Goal: Navigation & Orientation: Understand site structure

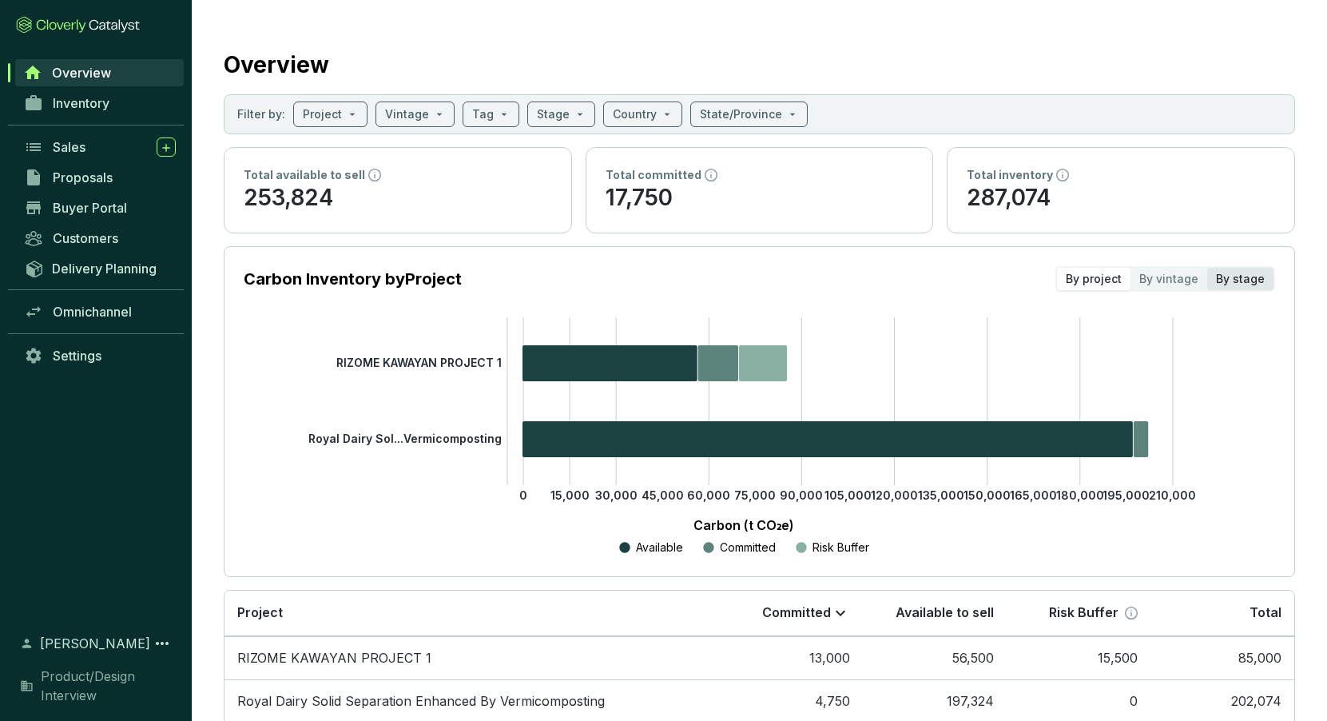
click at [1217, 276] on div "By stage" at bounding box center [1240, 279] width 66 height 22
click at [1207, 268] on input "By stage" at bounding box center [1207, 268] width 0 height 0
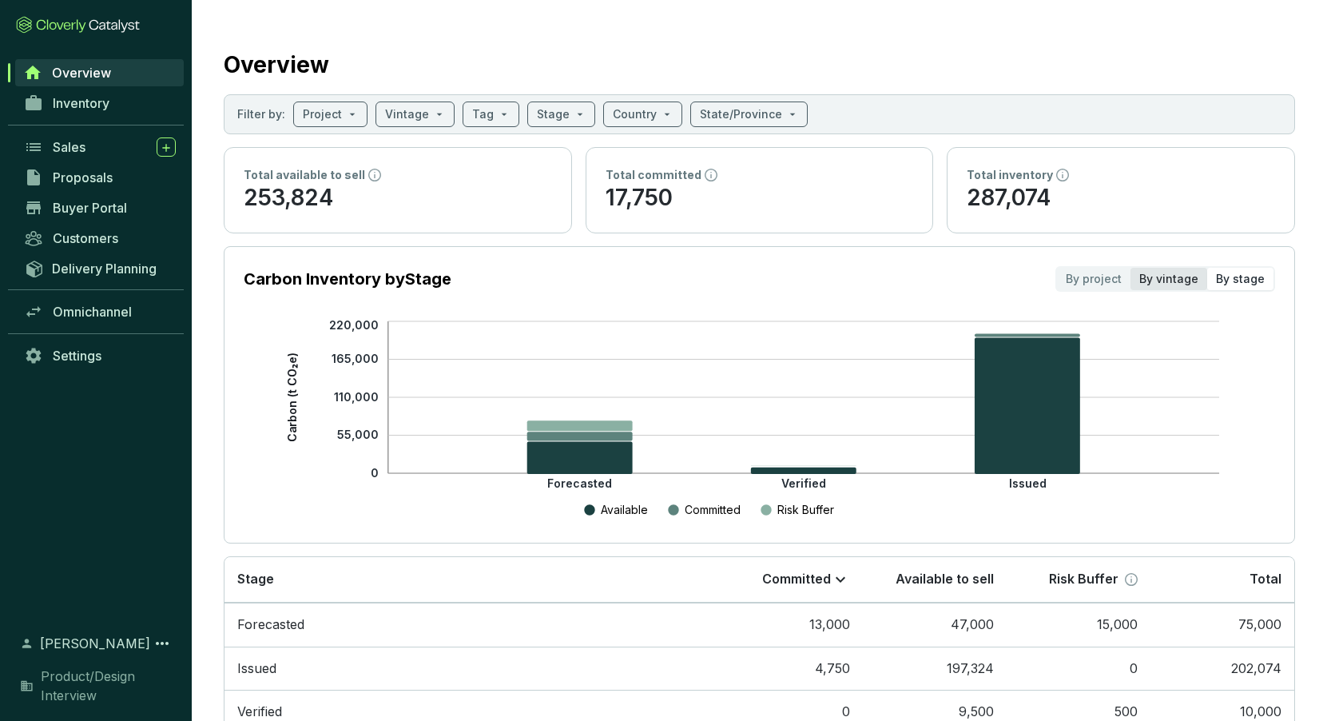
click at [1157, 274] on div "By vintage" at bounding box center [1169, 279] width 77 height 22
click at [1131, 268] on input "By vintage" at bounding box center [1131, 268] width 0 height 0
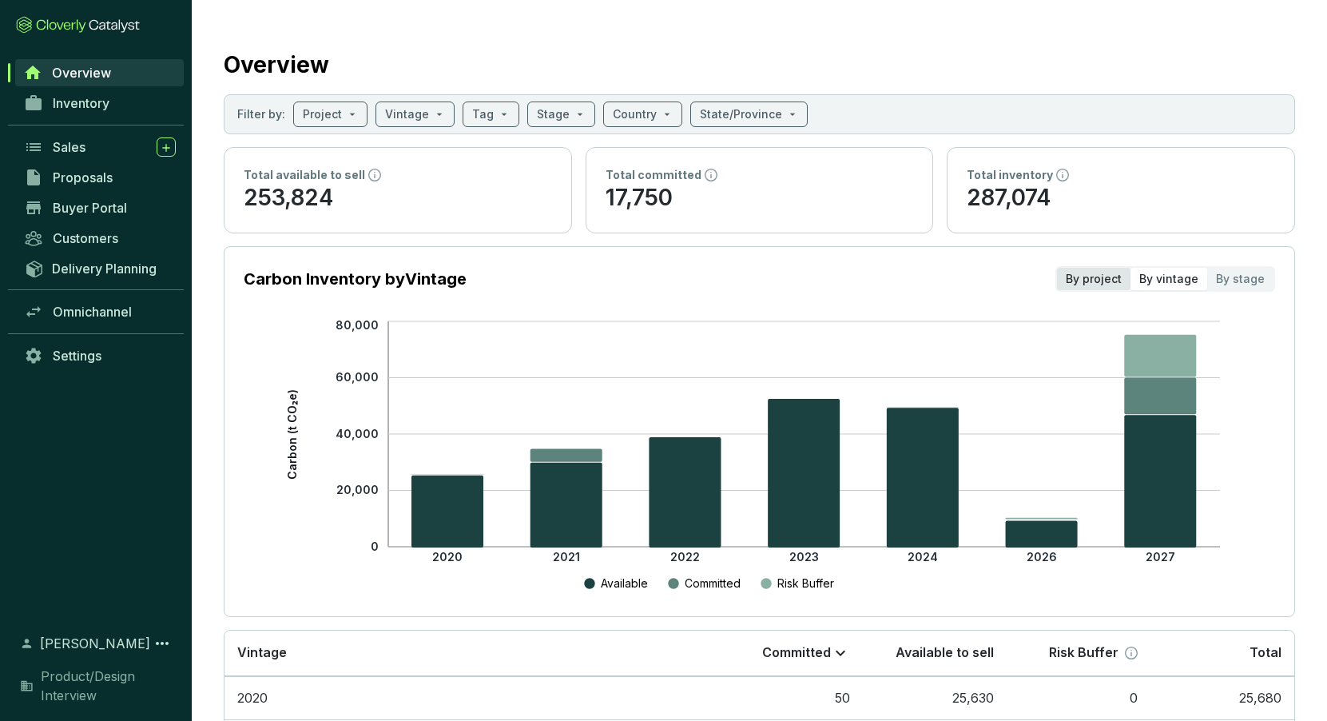
click at [1091, 282] on div "By project" at bounding box center [1094, 279] width 74 height 22
click at [1057, 268] on input "By project" at bounding box center [1057, 268] width 0 height 0
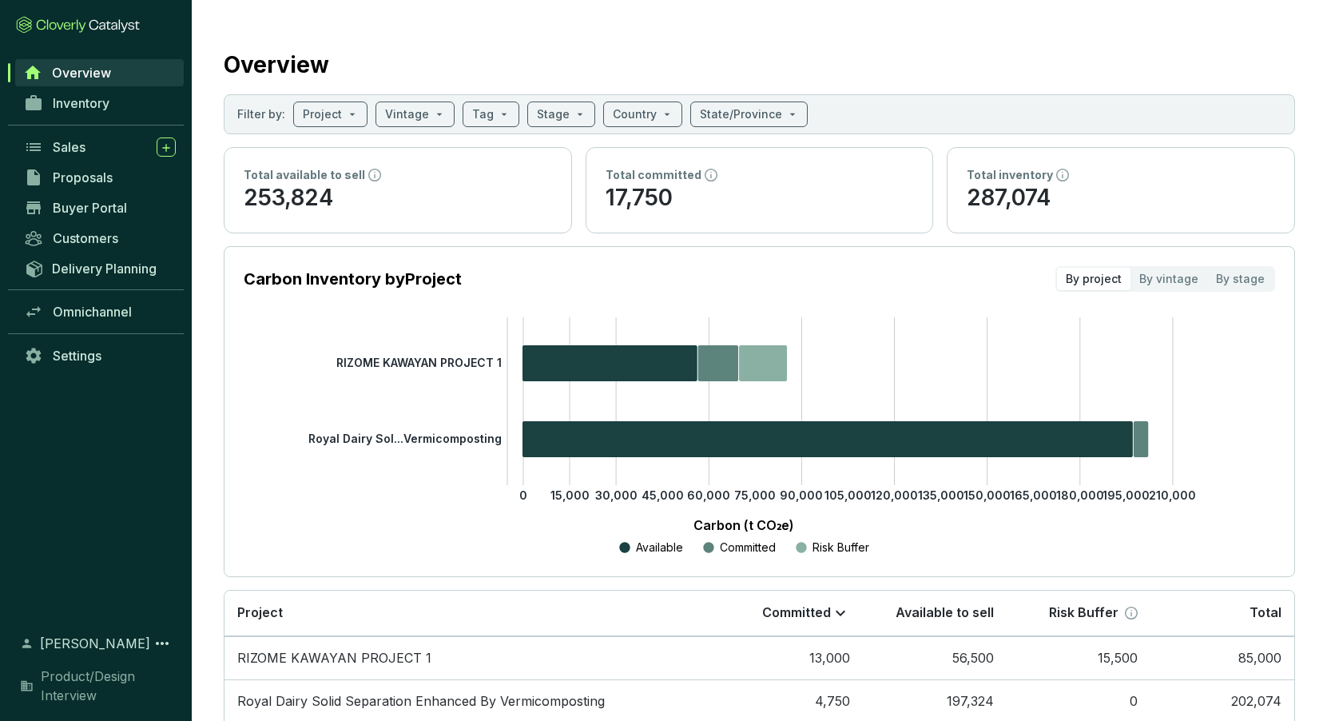
click at [402, 360] on tspan "RIZOME KAWAYAN PROJECT 1" at bounding box center [418, 363] width 165 height 14
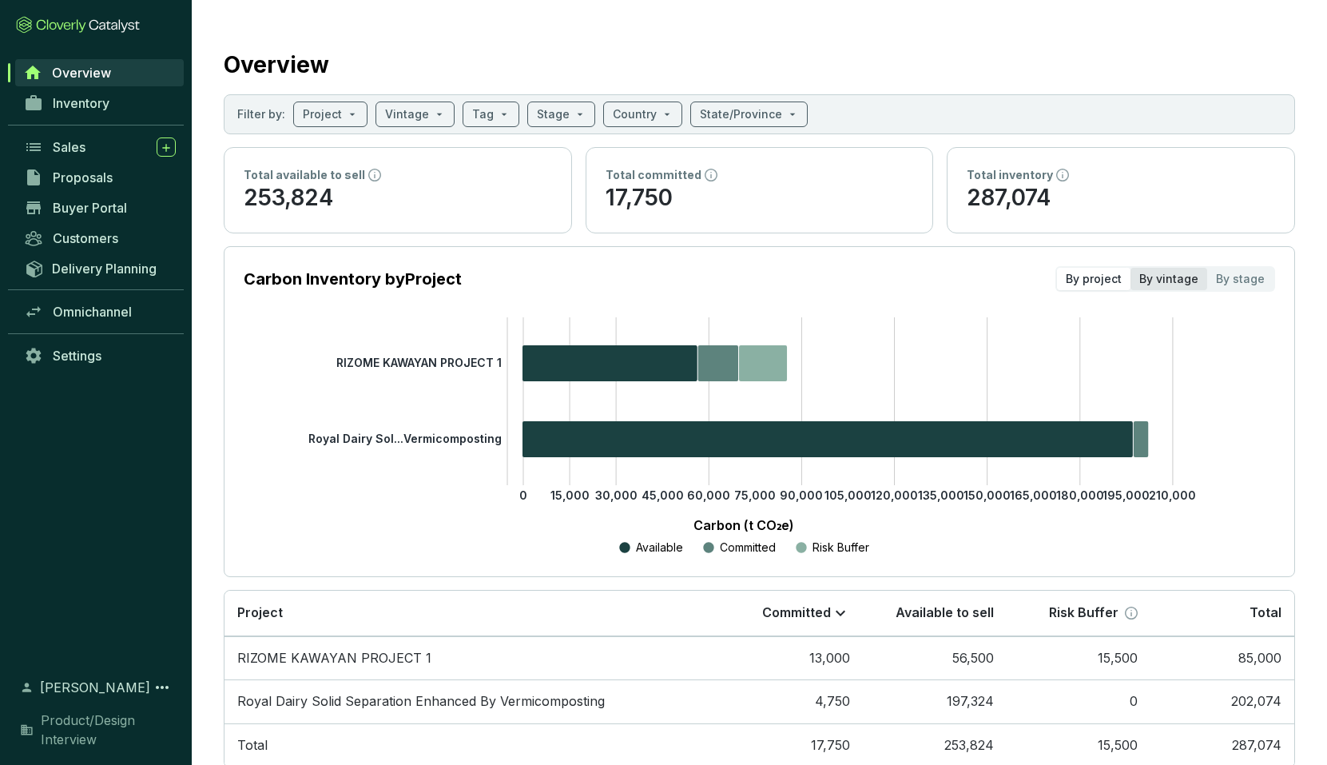
click at [1169, 280] on div "By vintage" at bounding box center [1169, 279] width 77 height 22
click at [1131, 268] on input "By vintage" at bounding box center [1131, 268] width 0 height 0
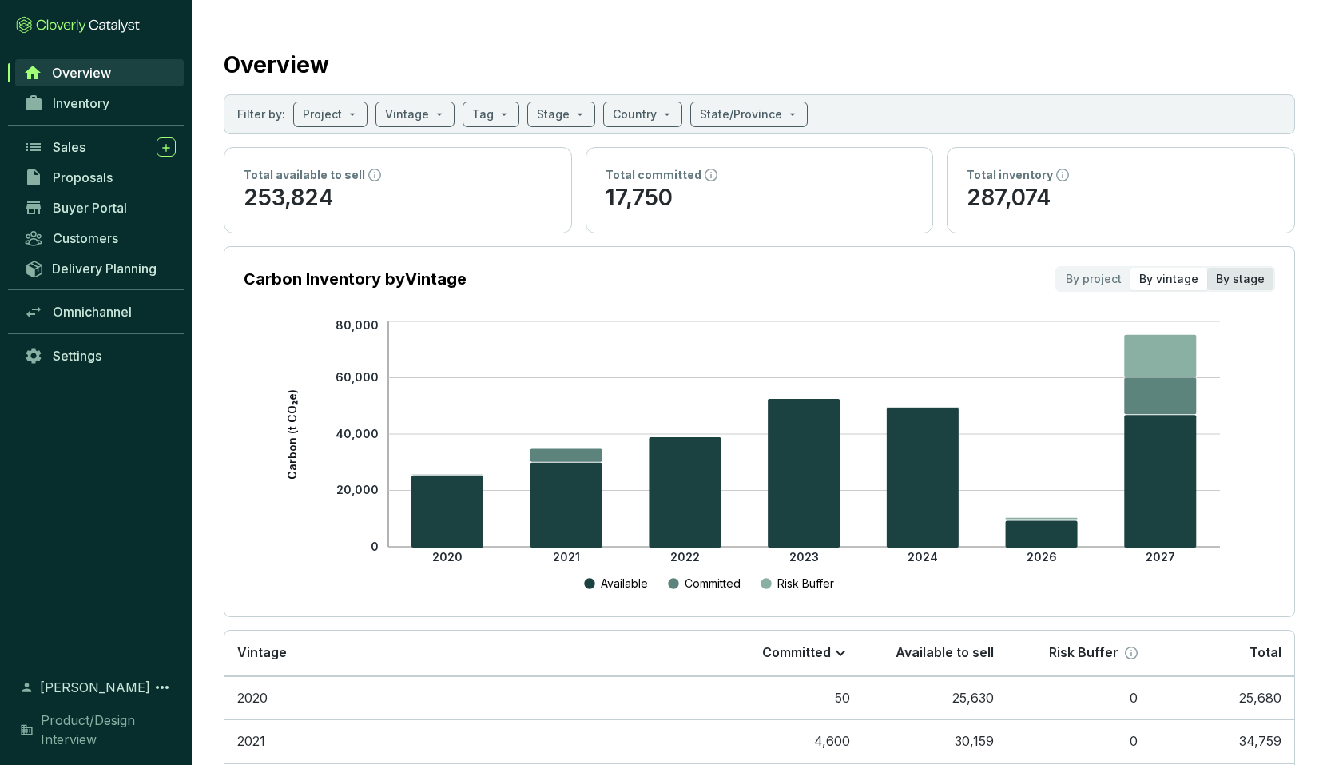
click at [1217, 280] on div "By stage" at bounding box center [1240, 279] width 66 height 22
click at [1207, 268] on input "By stage" at bounding box center [1207, 268] width 0 height 0
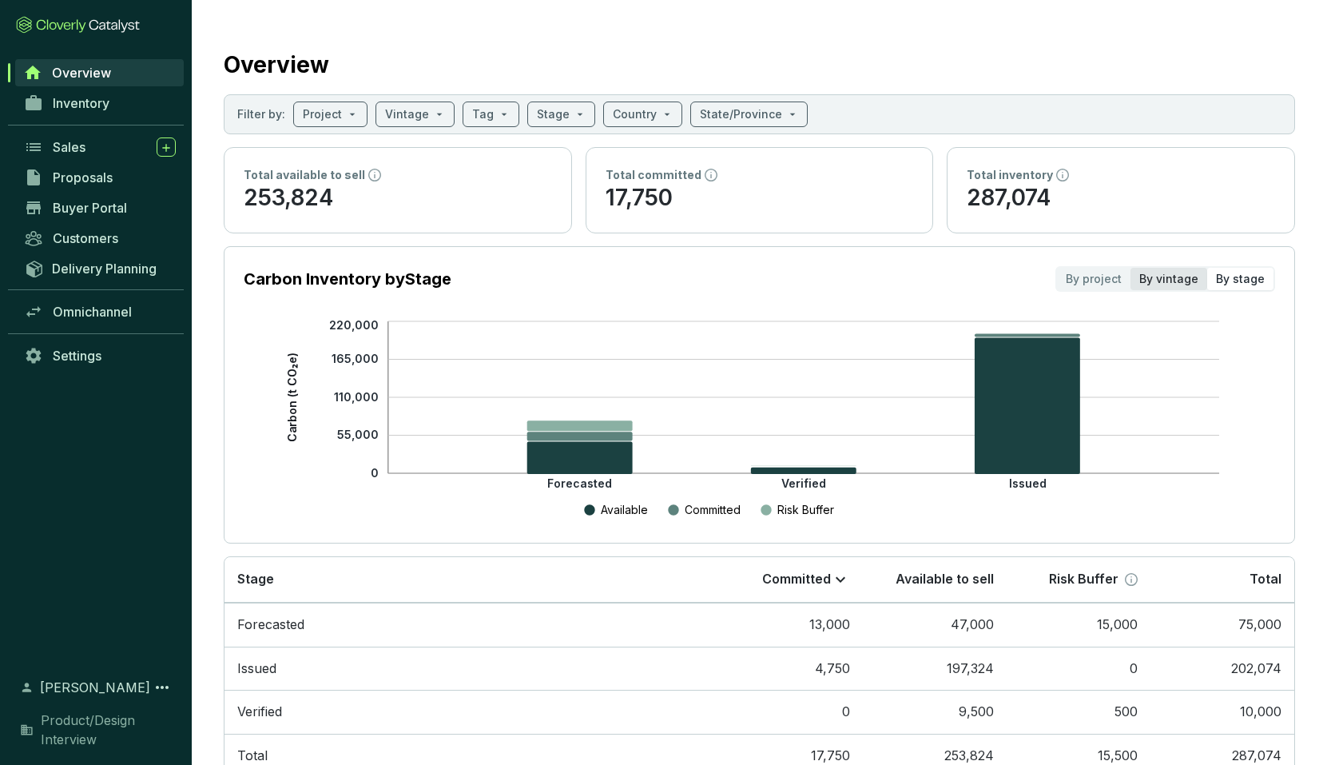
click at [1174, 283] on div "By vintage" at bounding box center [1169, 279] width 77 height 22
click at [1131, 268] on input "By vintage" at bounding box center [1131, 268] width 0 height 0
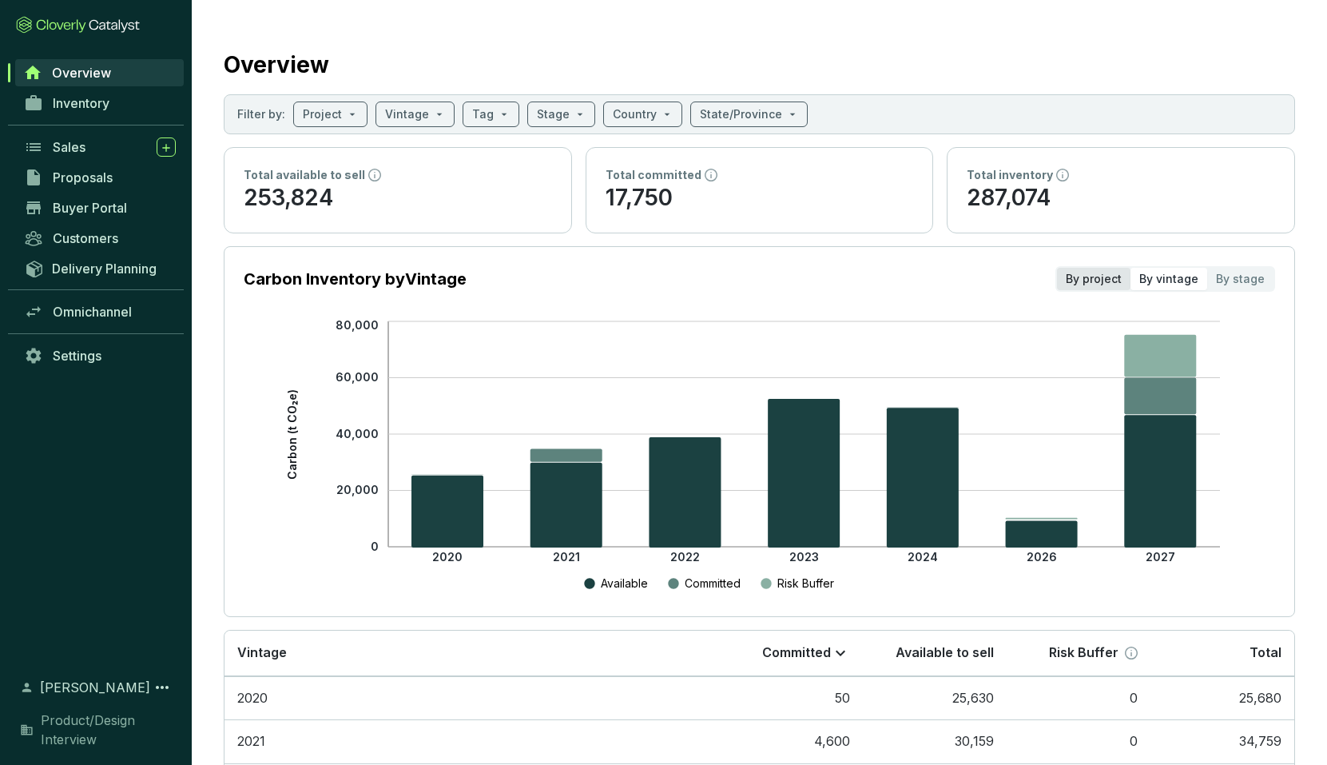
click at [1093, 280] on div "By project" at bounding box center [1094, 279] width 74 height 22
click at [1057, 268] on input "By project" at bounding box center [1057, 268] width 0 height 0
